Goal: Information Seeking & Learning: Find specific fact

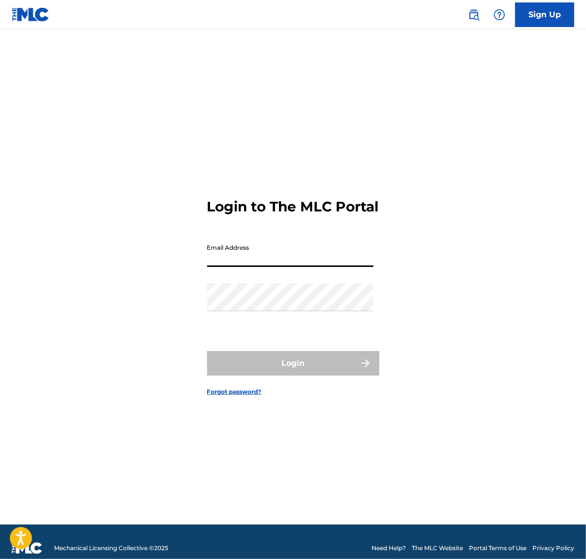
click at [279, 262] on input "Email Address" at bounding box center [290, 253] width 166 height 28
type input "l"
type input "m"
type input "p"
paste input "[EMAIL_ADDRESS][DOMAIN_NAME]"
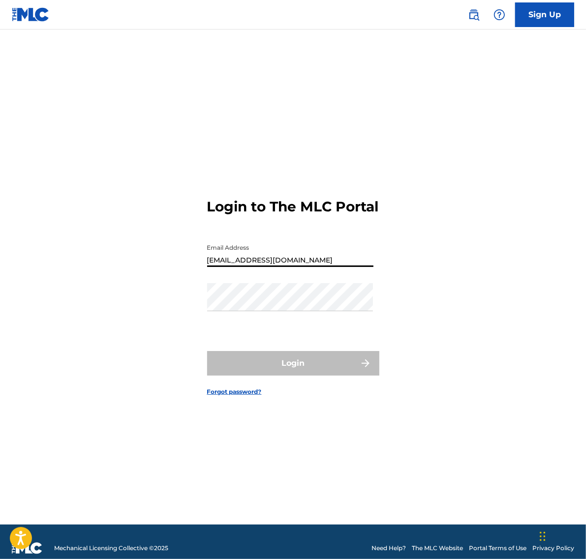
type input "[EMAIL_ADDRESS][DOMAIN_NAME]"
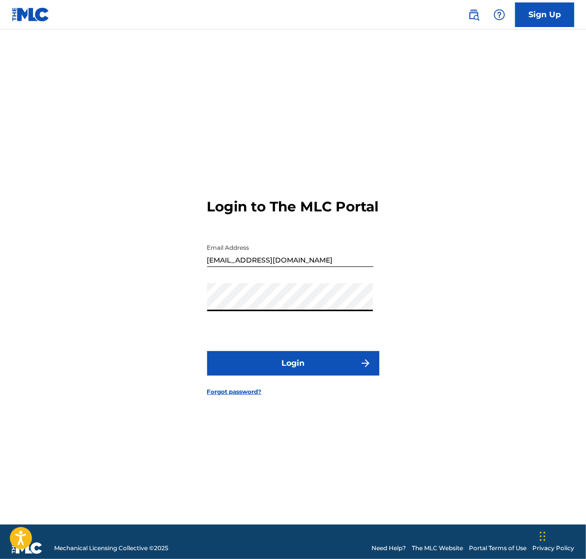
click at [251, 361] on button "Login" at bounding box center [293, 363] width 172 height 25
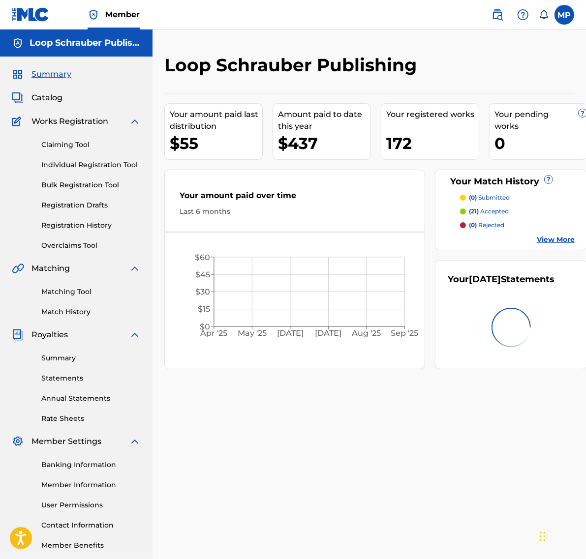
click at [58, 100] on span "Catalog" at bounding box center [46, 98] width 31 height 12
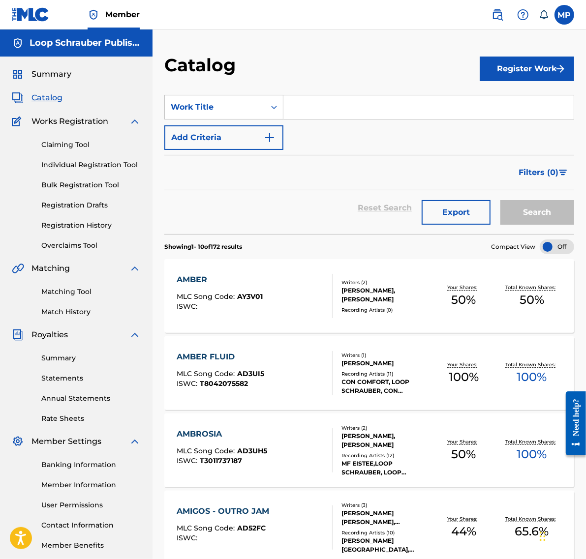
click at [337, 98] on input "Search Form" at bounding box center [428, 107] width 290 height 24
paste input "amber"
type input "amber"
click at [500, 200] on button "Search" at bounding box center [537, 212] width 74 height 25
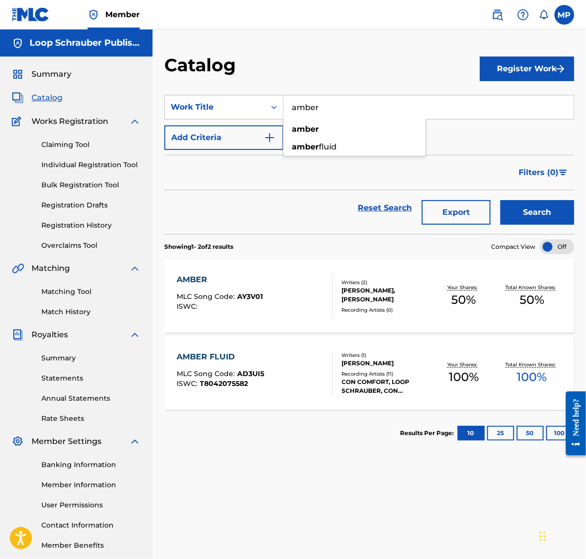
click at [241, 298] on span "AY3V01" at bounding box center [250, 296] width 26 height 9
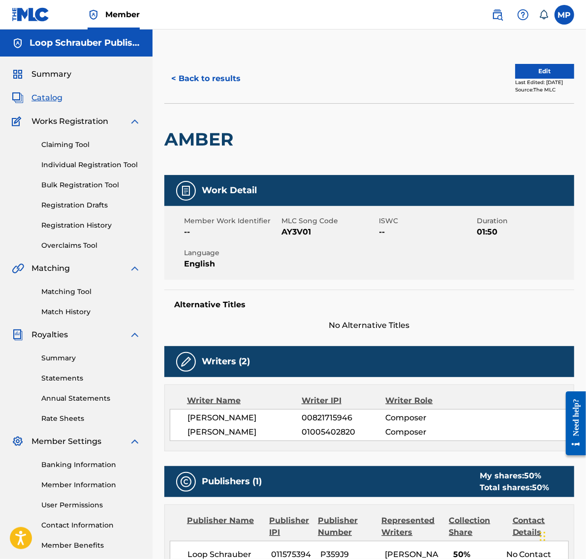
click at [285, 232] on span "AY3V01" at bounding box center [328, 232] width 95 height 12
copy span "AY3V01"
click at [173, 79] on button "< Back to results" at bounding box center [205, 78] width 83 height 25
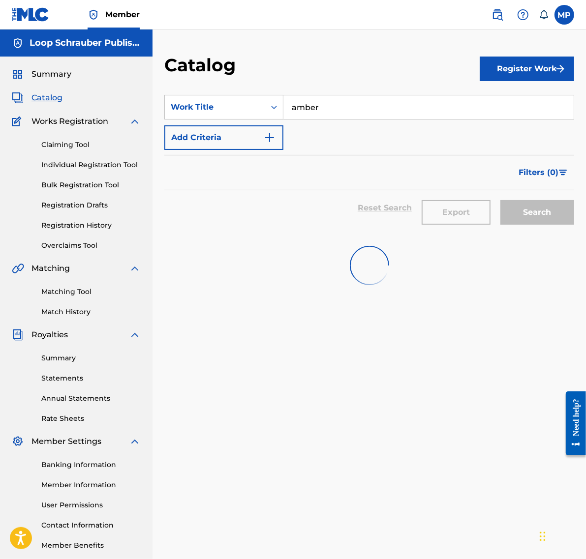
click at [358, 106] on input "amber" at bounding box center [428, 107] width 290 height 24
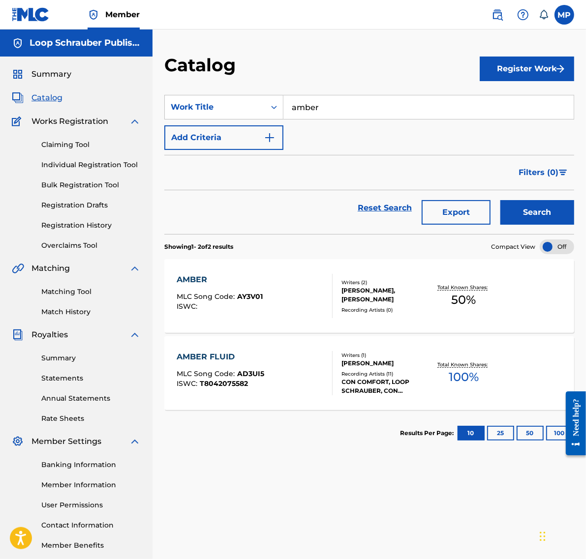
paste input "mellow out"
type input "mellow out"
click at [500, 200] on button "Search" at bounding box center [537, 212] width 74 height 25
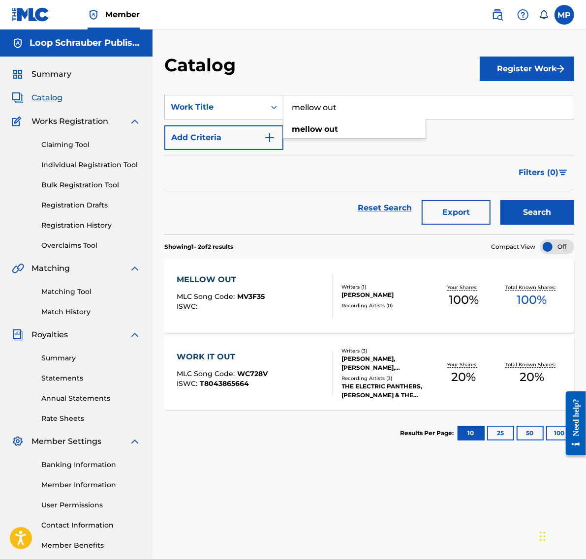
click at [235, 281] on div "MELLOW OUT" at bounding box center [220, 280] width 88 height 12
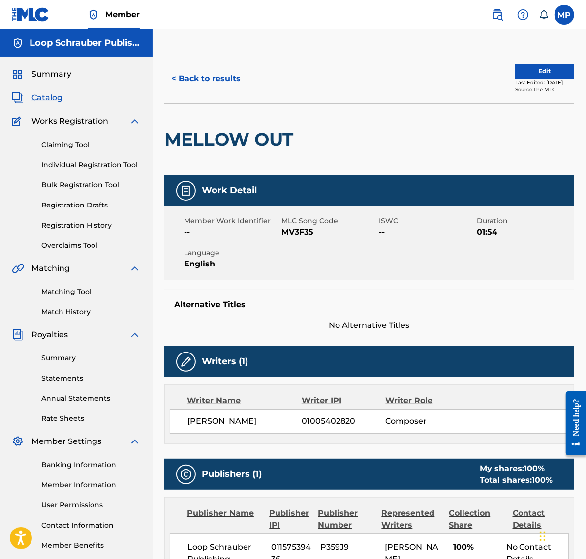
click at [296, 229] on span "MV3F35" at bounding box center [328, 232] width 95 height 12
copy span "MV3F35"
